Goal: Check status: Check status

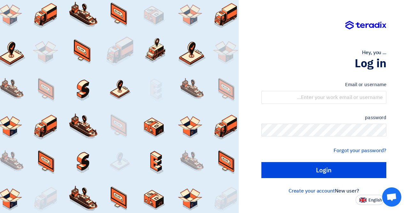
click at [369, 207] on div "Hey, you ... Log in Email or username password Forgot your password? Login New …" at bounding box center [324, 106] width 170 height 213
click at [370, 206] on div "Hey, you ... Log in Email or username password Forgot your password? Login New …" at bounding box center [324, 106] width 170 height 213
click at [371, 203] on font "English" at bounding box center [375, 200] width 13 height 6
type input "Sign in"
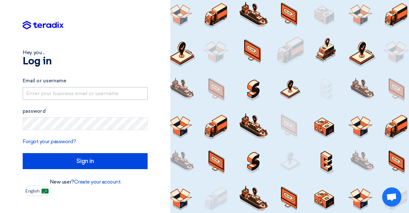
drag, startPoint x: 66, startPoint y: 87, endPoint x: 67, endPoint y: 94, distance: 7.8
click at [66, 87] on div "Email or username" at bounding box center [85, 88] width 125 height 23
click at [67, 96] on input "text" at bounding box center [85, 93] width 125 height 13
type input "[EMAIL_ADDRESS][DOMAIN_NAME]"
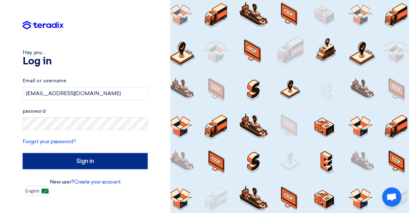
click at [89, 159] on input "Sign in" at bounding box center [85, 161] width 125 height 16
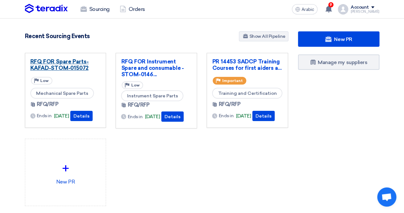
click at [70, 70] on font "RFQ FOR Spare Parts-KAFAD-STOM-015072" at bounding box center [59, 64] width 59 height 13
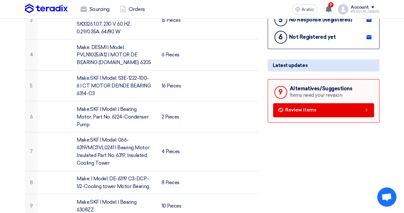
scroll to position [192, 0]
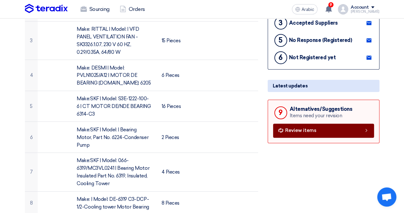
click at [283, 126] on link "Review items" at bounding box center [323, 130] width 101 height 14
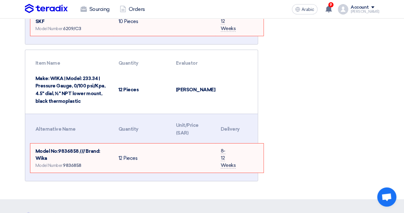
scroll to position [1098, 0]
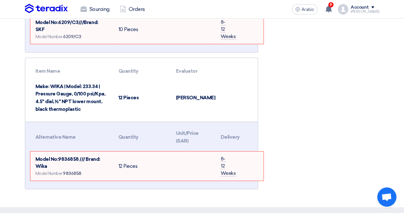
click at [45, 156] on font "Model No:9836858 /// Brand: Wika" at bounding box center [67, 162] width 65 height 13
click at [74, 157] on td "Model No:9836858 /// Brand: Wika Model Number: 9836858" at bounding box center [71, 165] width 83 height 29
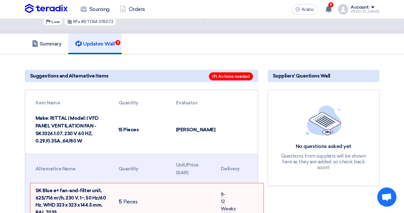
scroll to position [0, 0]
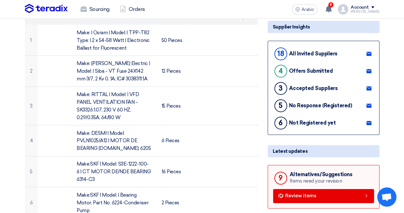
scroll to position [67, 0]
